Goal: Find contact information: Obtain details needed to contact an individual or organization

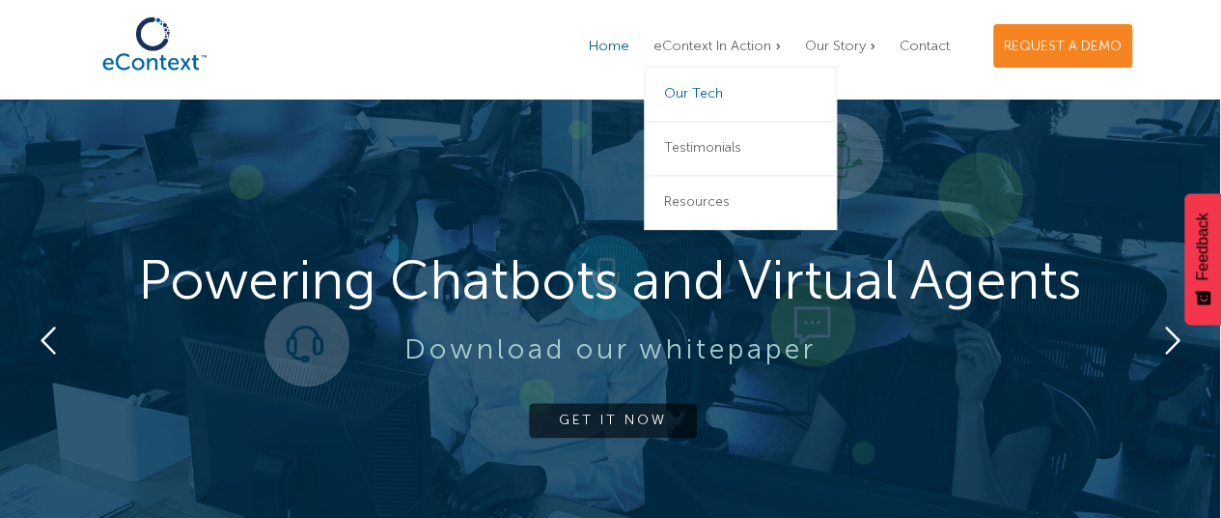
scroll to position [18, 1]
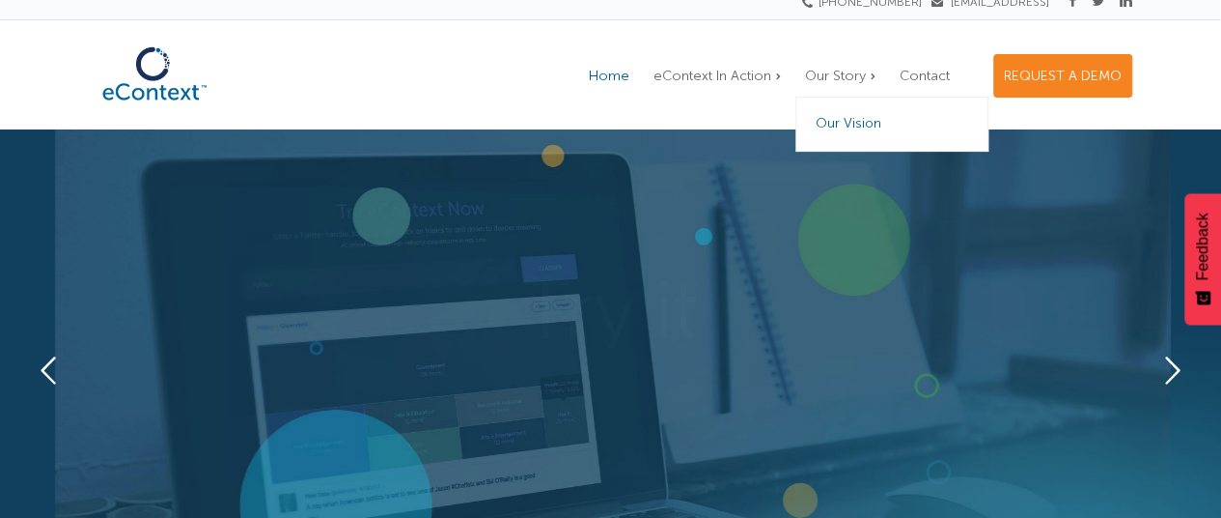
click at [838, 130] on link "Our Vision" at bounding box center [892, 125] width 193 height 54
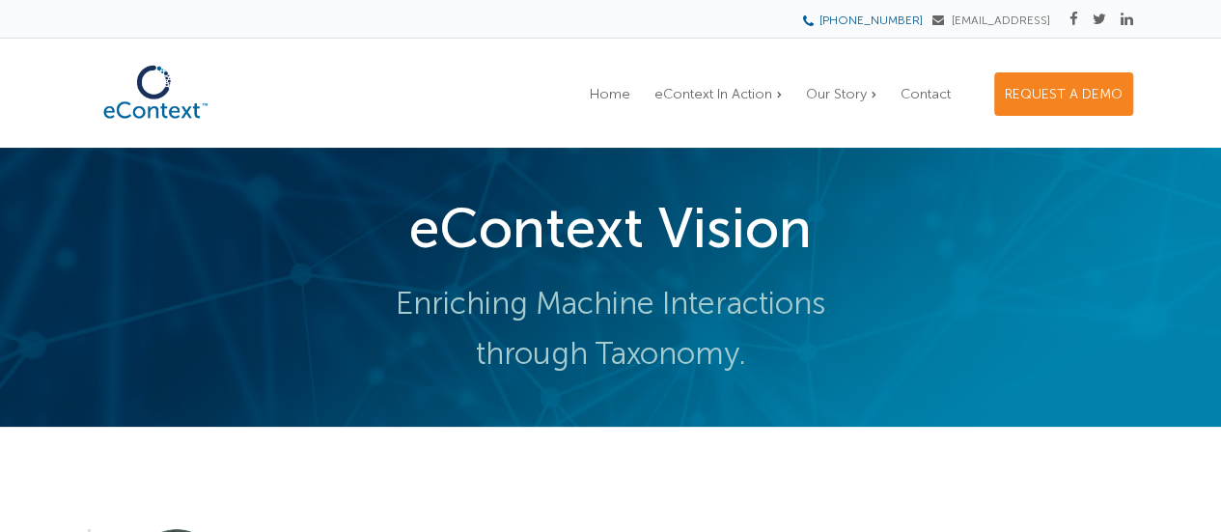
drag, startPoint x: 929, startPoint y: 20, endPoint x: 855, endPoint y: 26, distance: 73.6
click at [855, 26] on span "[PHONE_NUMBER] [EMAIL_ADDRESS]" at bounding box center [929, 18] width 241 height 21
copy link "[PHONE_NUMBER]"
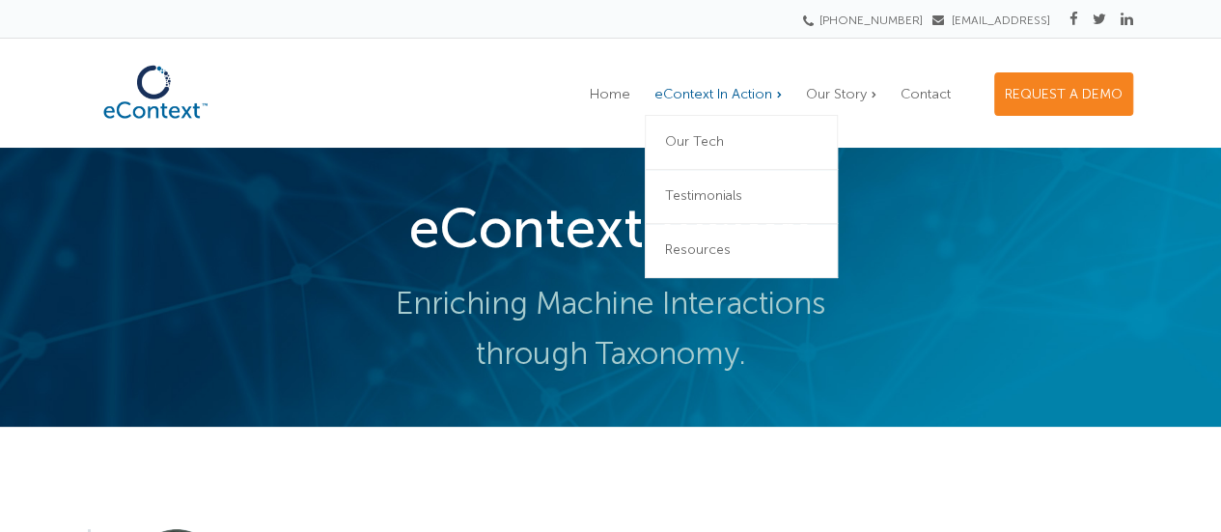
scroll to position [4, 0]
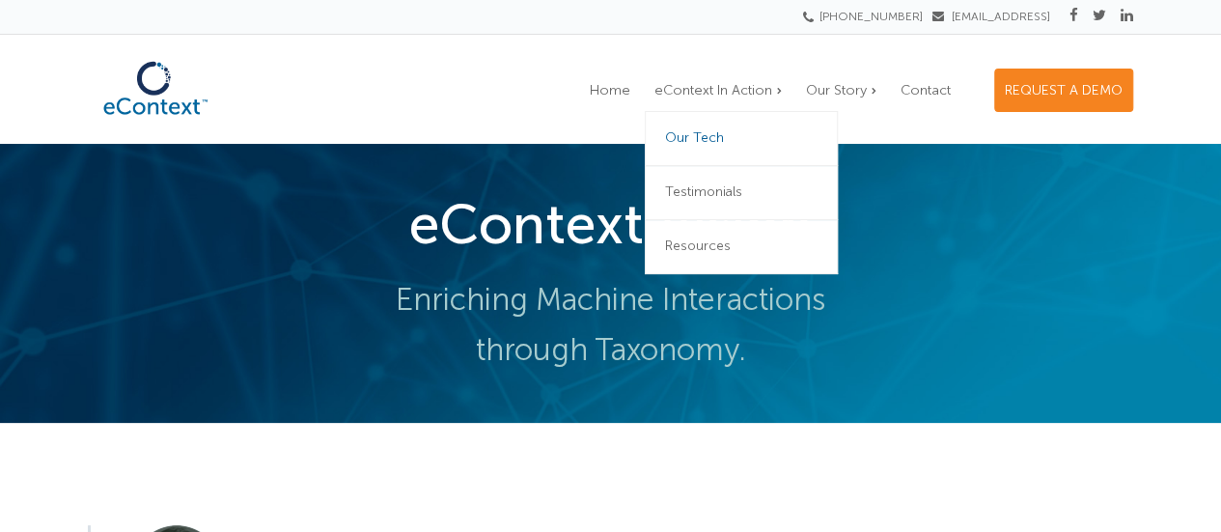
click at [707, 134] on span "Our Tech" at bounding box center [694, 137] width 59 height 16
